Goal: Obtain resource: Download file/media

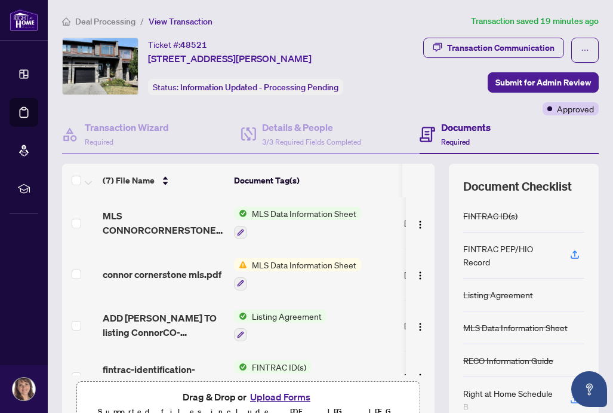
click at [268, 262] on span "MLS Data Information Sheet" at bounding box center [304, 264] width 114 height 13
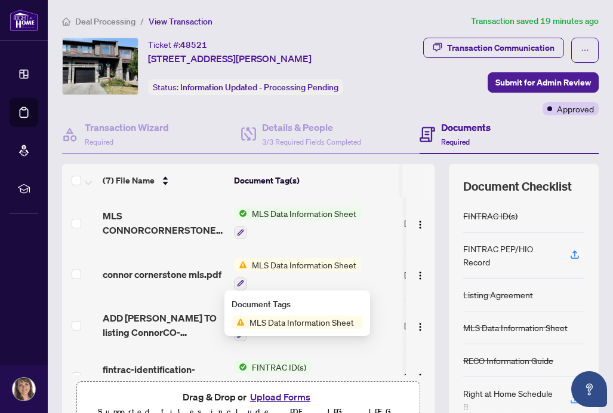
click at [279, 320] on span "MLS Data Information Sheet" at bounding box center [302, 321] width 114 height 13
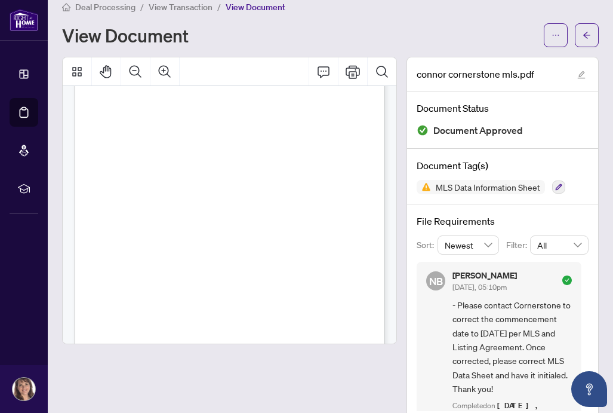
scroll to position [1251, 0]
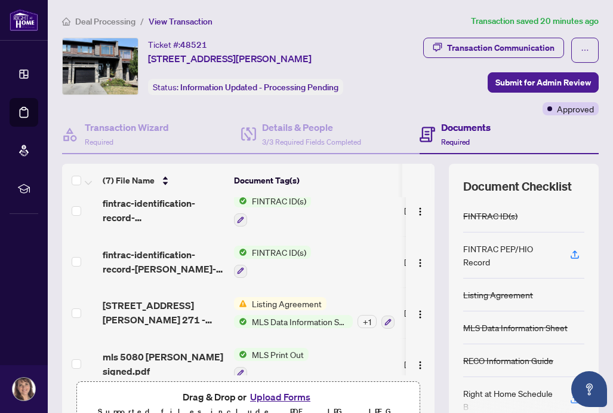
scroll to position [180, 0]
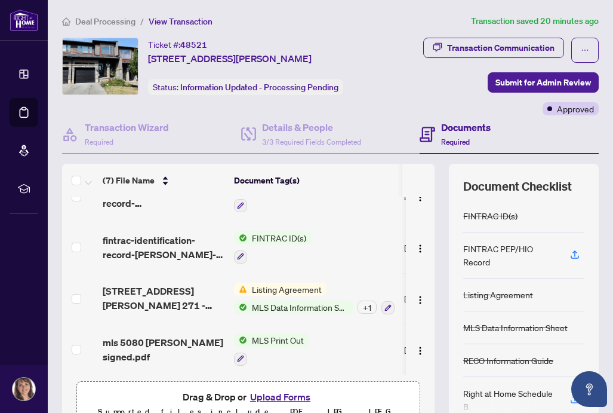
click at [293, 282] on span "Listing Agreement" at bounding box center [286, 288] width 79 height 13
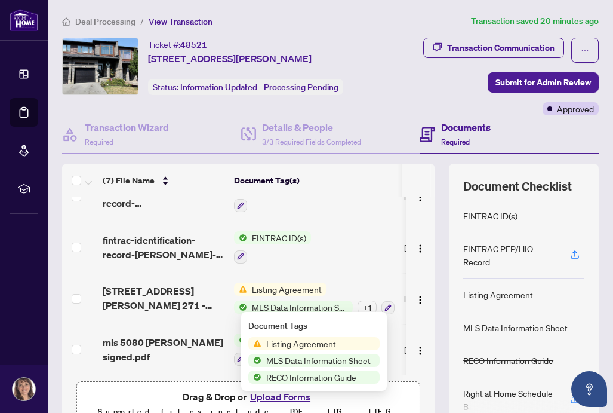
click at [291, 340] on span "Listing Agreement" at bounding box center [301, 343] width 79 height 13
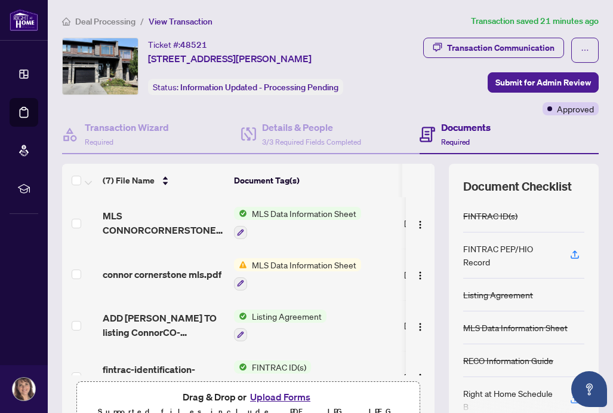
click at [271, 211] on span "MLS Data Information Sheet" at bounding box center [304, 213] width 114 height 13
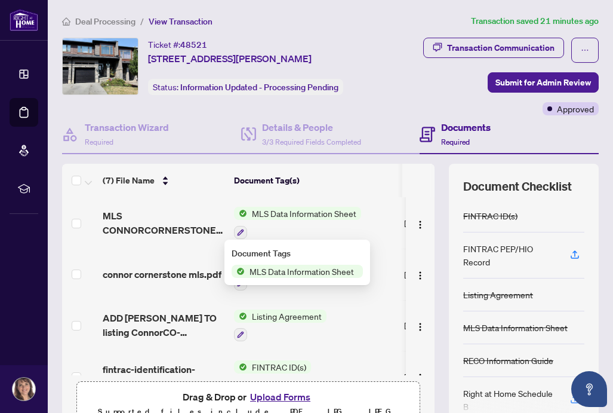
click at [270, 273] on span "MLS Data Information Sheet" at bounding box center [302, 271] width 114 height 13
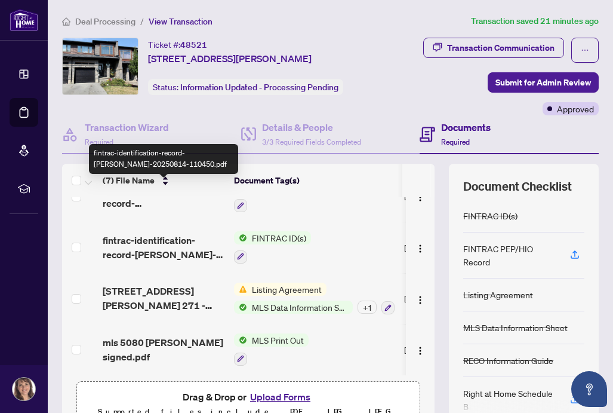
scroll to position [177, 0]
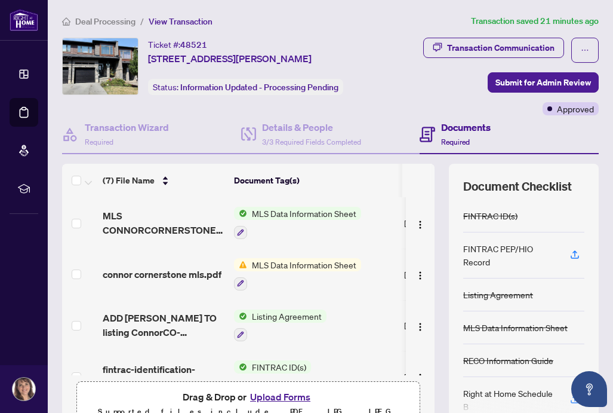
click at [320, 209] on span "MLS Data Information Sheet" at bounding box center [304, 213] width 114 height 13
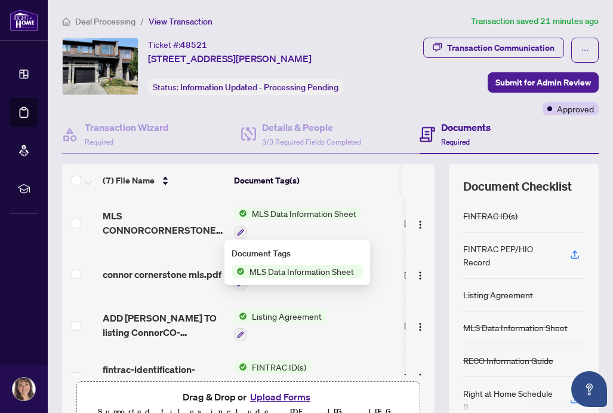
click at [316, 269] on span "MLS Data Information Sheet" at bounding box center [302, 271] width 114 height 13
